Goal: Check status: Check status

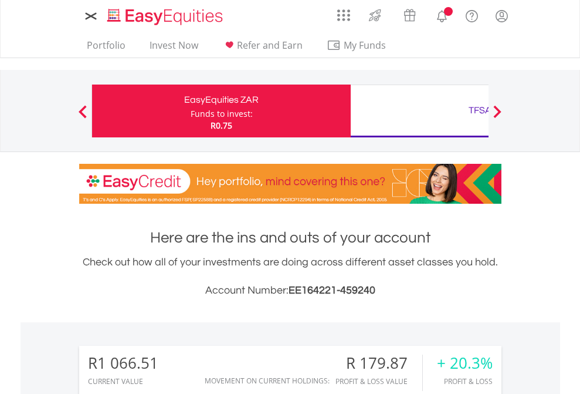
scroll to position [113, 184]
click at [191, 111] on div "Funds to invest:" at bounding box center [222, 114] width 62 height 12
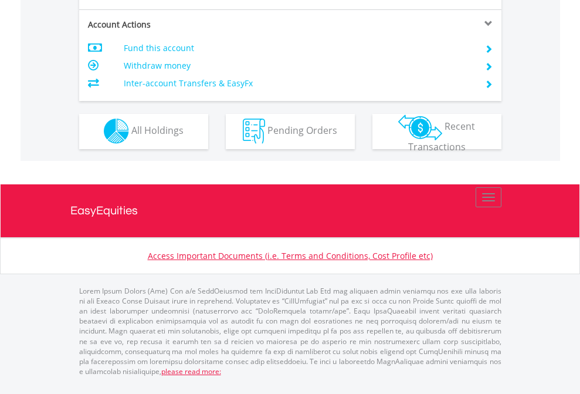
scroll to position [1097, 0]
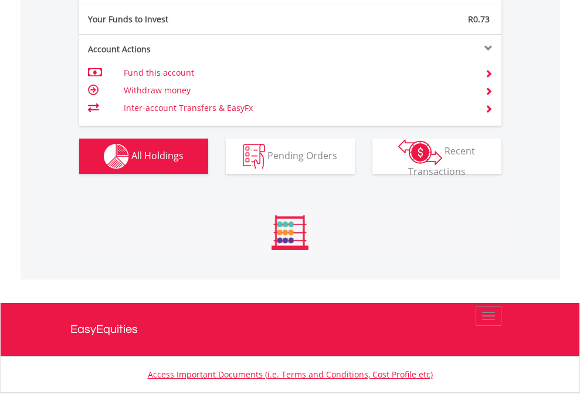
scroll to position [113, 184]
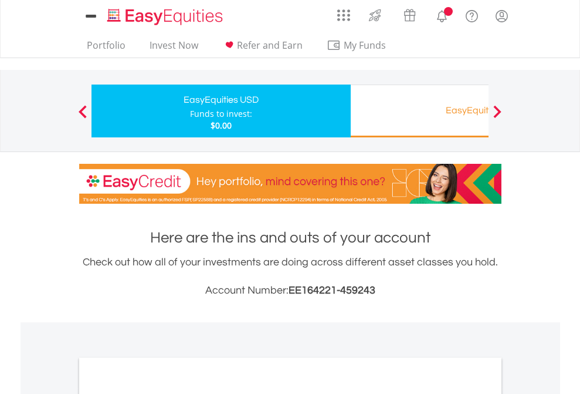
scroll to position [705, 0]
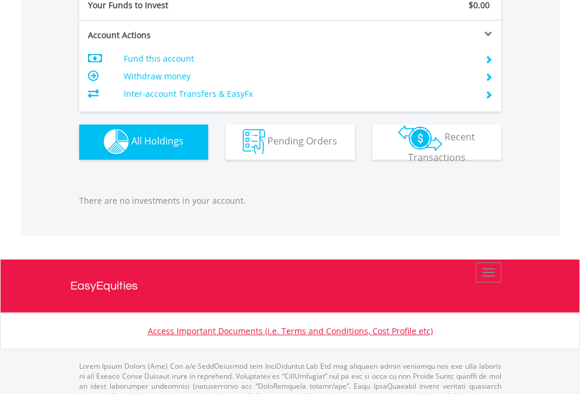
scroll to position [1161, 0]
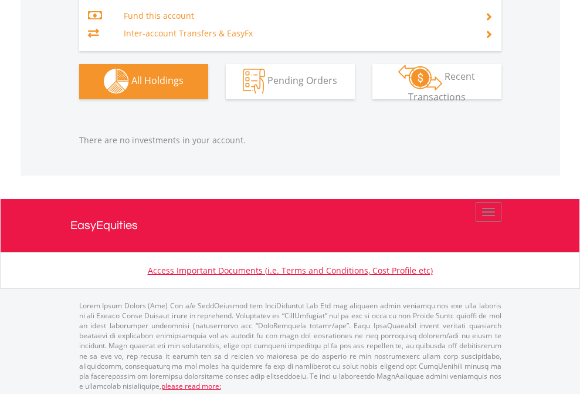
scroll to position [1230, 0]
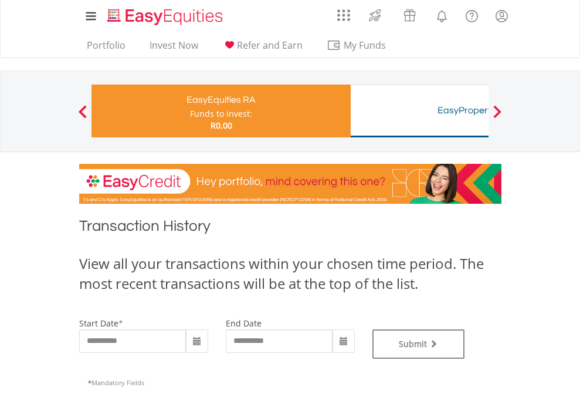
type input "**********"
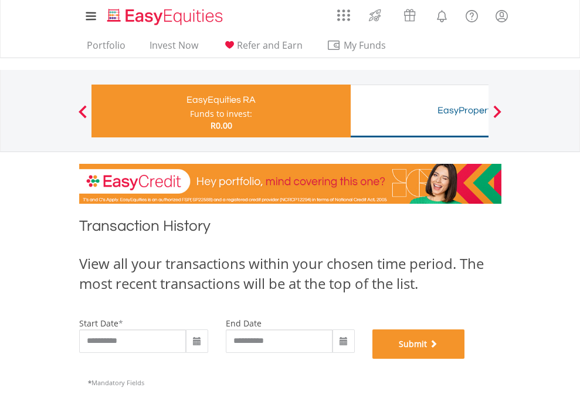
click at [465, 358] on button "Submit" at bounding box center [418, 343] width 93 height 29
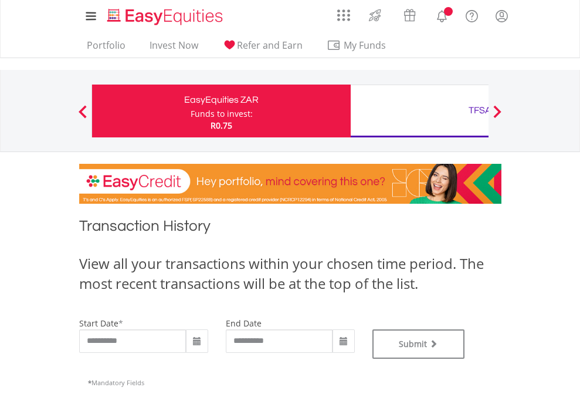
click at [419, 111] on div "TFSA" at bounding box center [480, 110] width 245 height 16
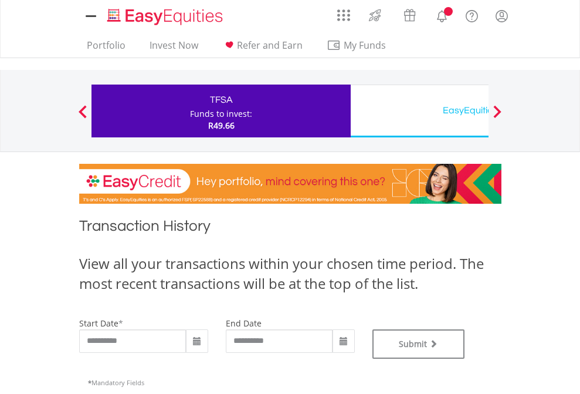
type input "**********"
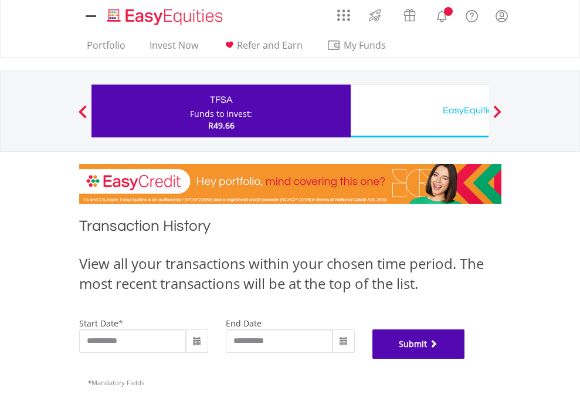
click at [465, 358] on button "Submit" at bounding box center [418, 343] width 93 height 29
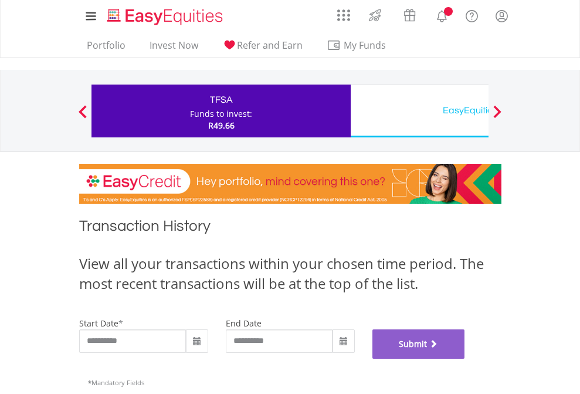
scroll to position [476, 0]
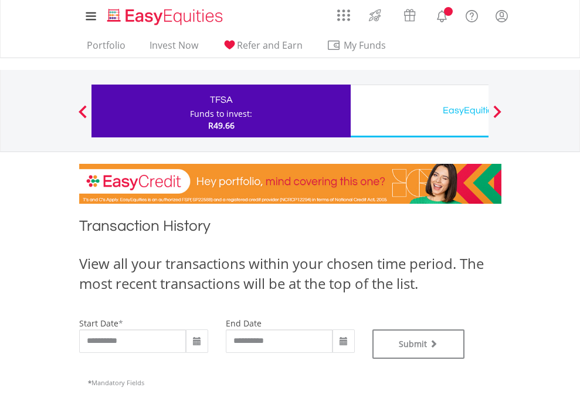
click at [419, 111] on div "EasyEquities USD" at bounding box center [480, 110] width 245 height 16
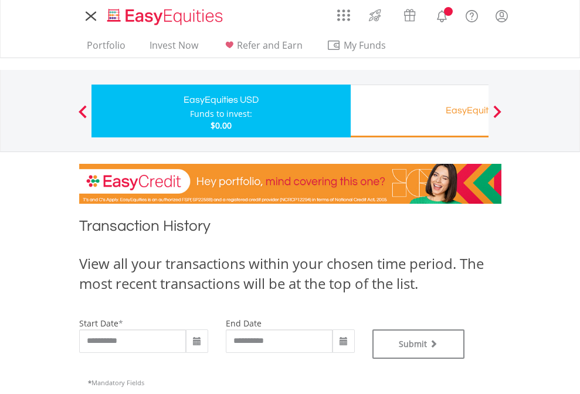
type input "**********"
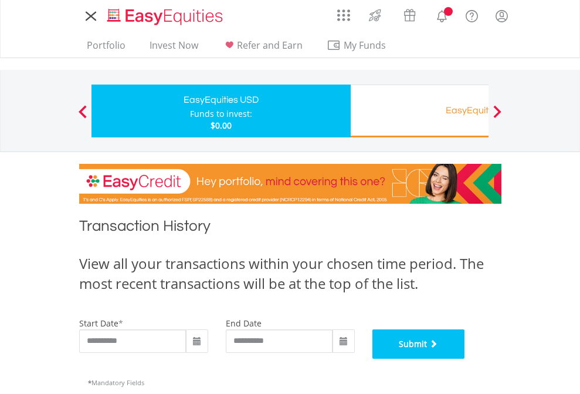
click at [465, 358] on button "Submit" at bounding box center [418, 343] width 93 height 29
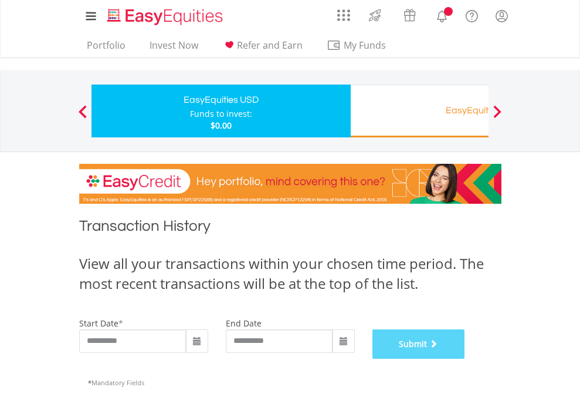
scroll to position [476, 0]
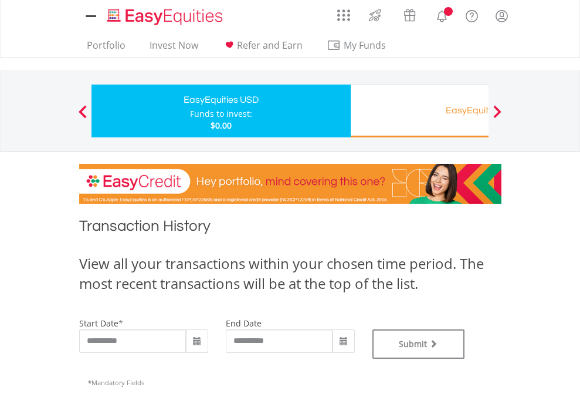
click at [419, 111] on div "EasyEquities RA" at bounding box center [480, 110] width 245 height 16
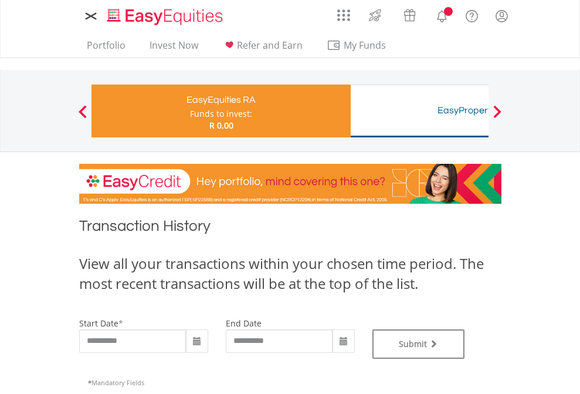
type input "**********"
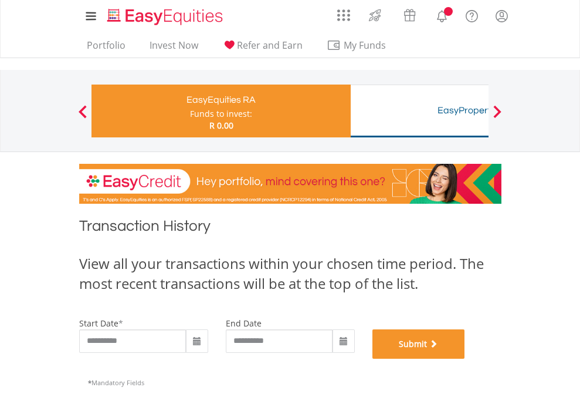
click at [465, 358] on button "Submit" at bounding box center [418, 343] width 93 height 29
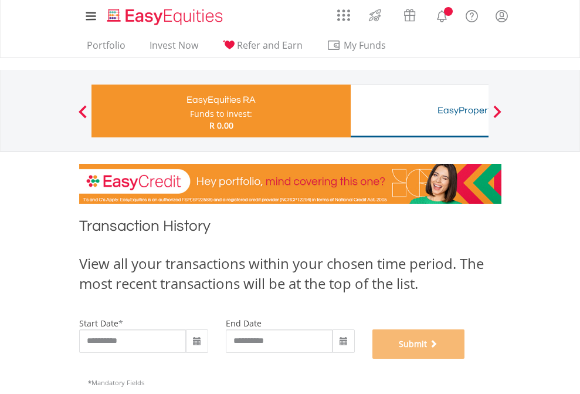
scroll to position [476, 0]
